Goal: Transaction & Acquisition: Obtain resource

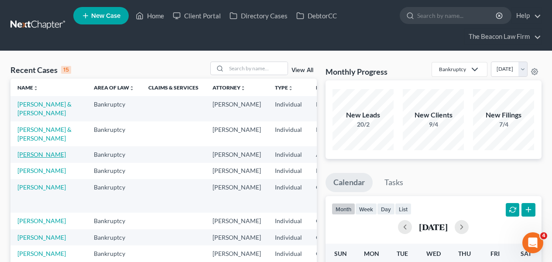
click at [31, 158] on link "[PERSON_NAME]" at bounding box center [41, 154] width 48 height 7
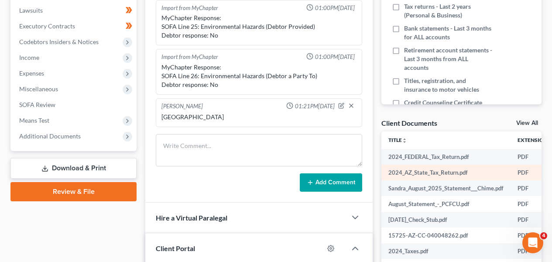
scroll to position [246, 0]
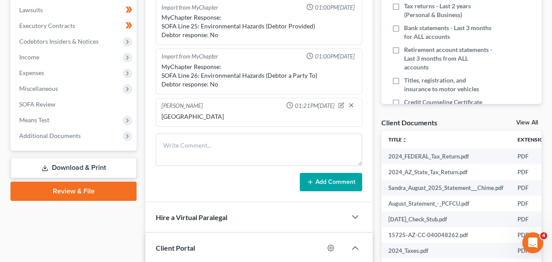
click at [549, 100] on div "[PERSON_NAME] Upgraded Chapter Chapter 7 Status Lead District AZB Preview Petit…" at bounding box center [276, 100] width 552 height 591
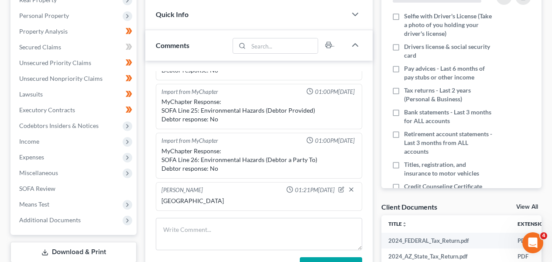
scroll to position [159, 0]
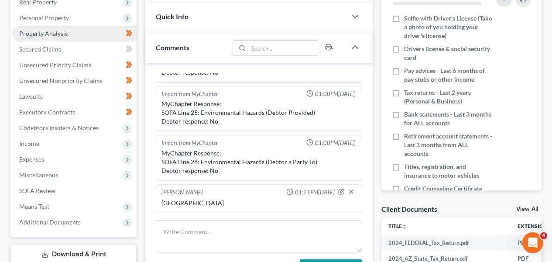
click at [72, 27] on link "Property Analysis" at bounding box center [74, 34] width 124 height 16
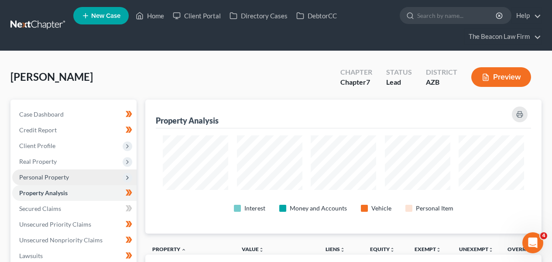
click at [69, 172] on span "Personal Property" at bounding box center [74, 177] width 124 height 16
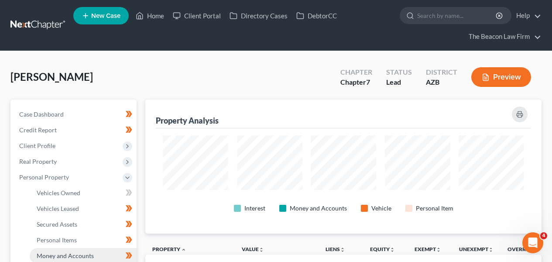
click at [87, 253] on span "Money and Accounts" at bounding box center [65, 255] width 57 height 7
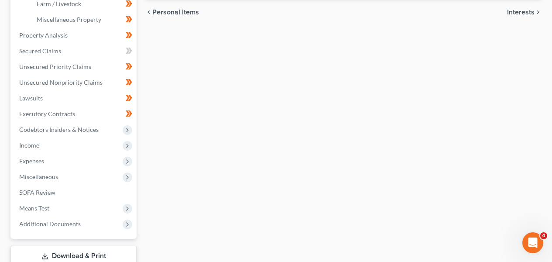
scroll to position [374, 0]
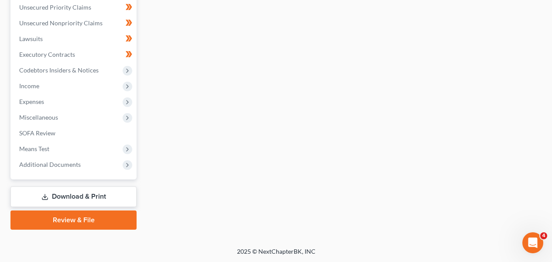
click at [103, 202] on link "Download & Print" at bounding box center [73, 196] width 126 height 21
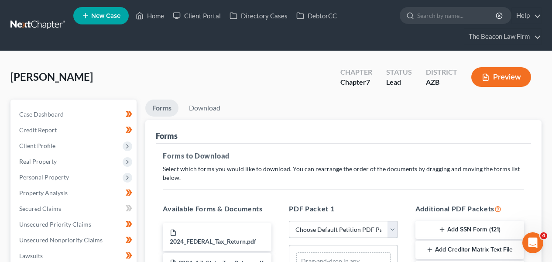
click at [328, 226] on select "Choose Default Petition PDF Packet Complete Bankruptcy Petition (all forms and …" at bounding box center [343, 229] width 109 height 17
select select "0"
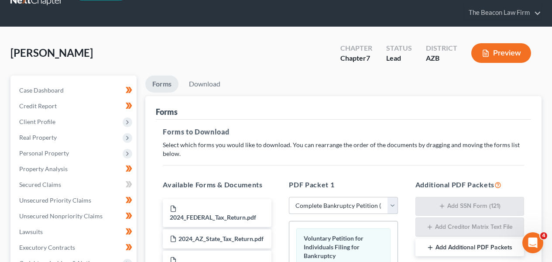
scroll to position [24, 0]
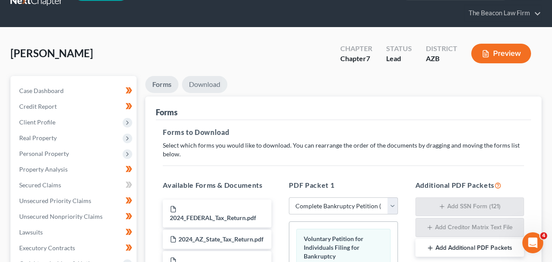
click at [204, 83] on link "Download" at bounding box center [204, 84] width 45 height 17
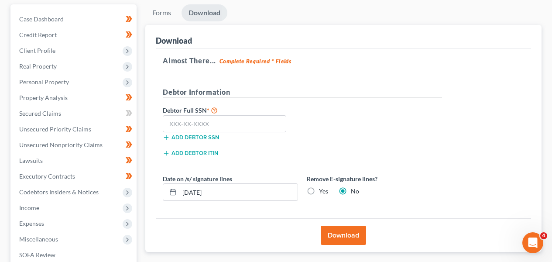
scroll to position [145, 0]
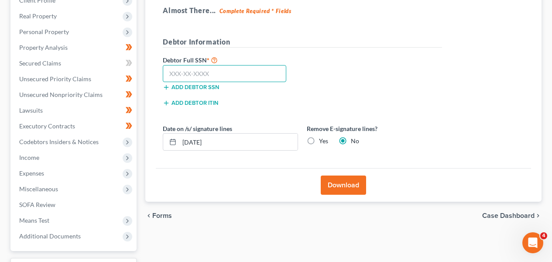
click at [218, 71] on input "text" at bounding box center [225, 73] width 124 height 17
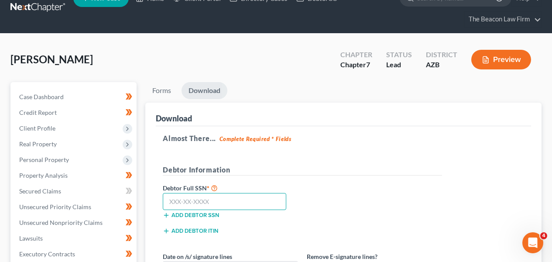
scroll to position [10, 0]
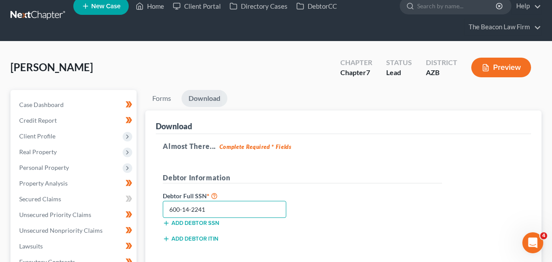
type input "600-14-2241"
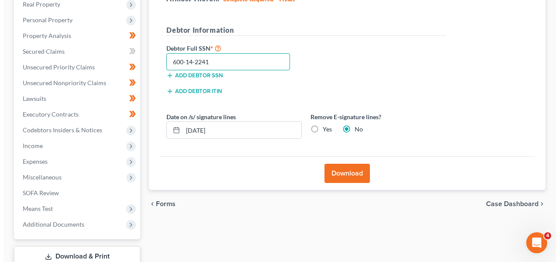
scroll to position [159, 0]
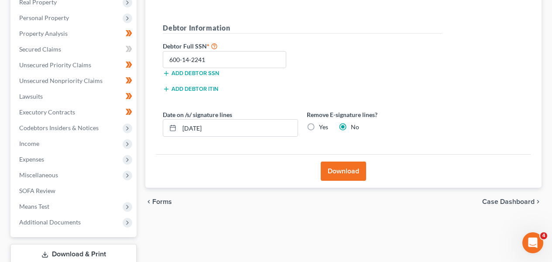
click at [362, 171] on button "Download" at bounding box center [343, 171] width 45 height 19
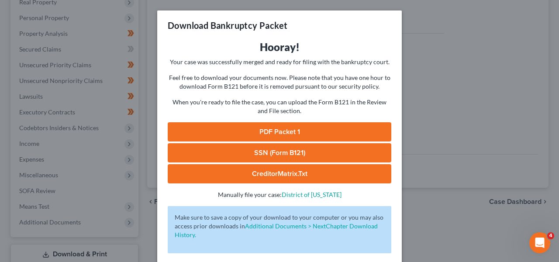
click at [274, 134] on link "PDF Packet 1" at bounding box center [279, 131] width 223 height 19
